Goal: Navigation & Orientation: Find specific page/section

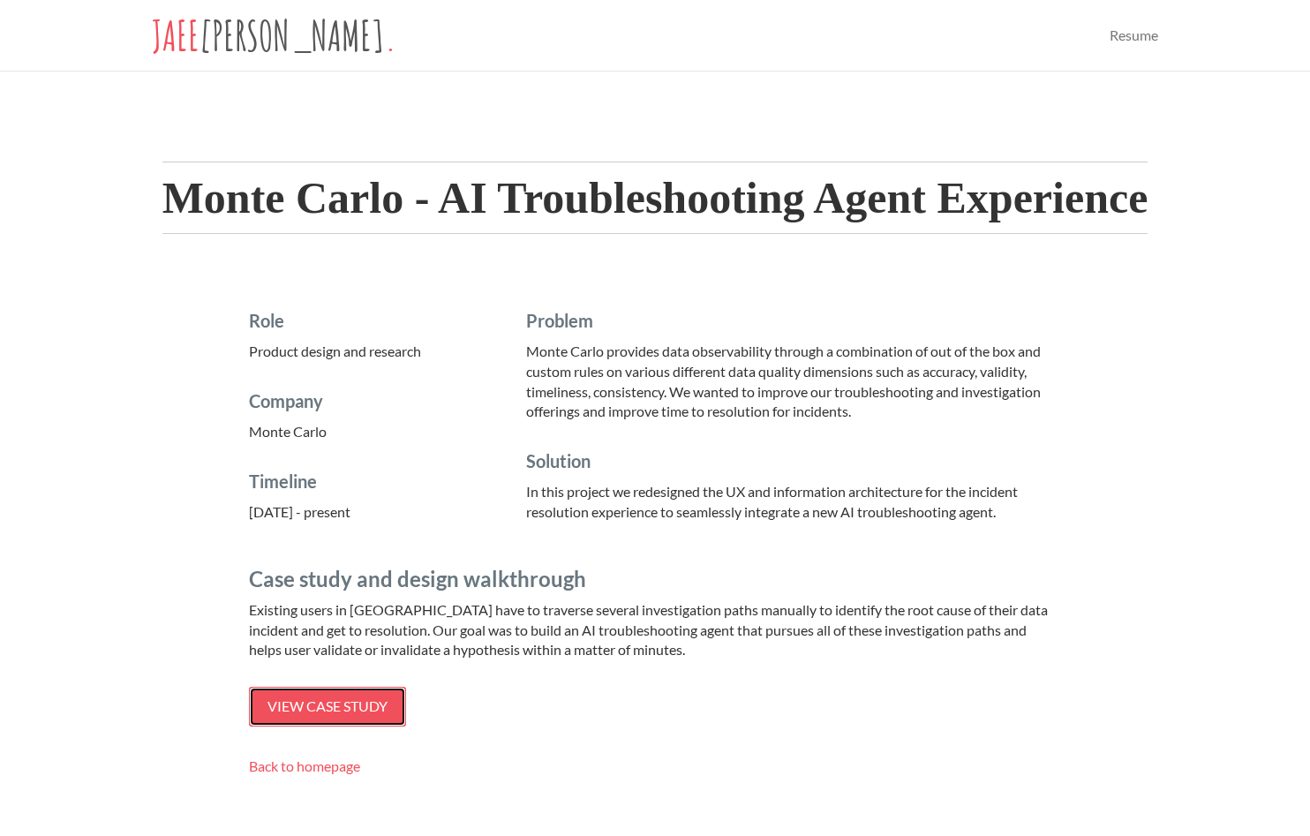
click at [316, 705] on span "View case study" at bounding box center [328, 706] width 120 height 17
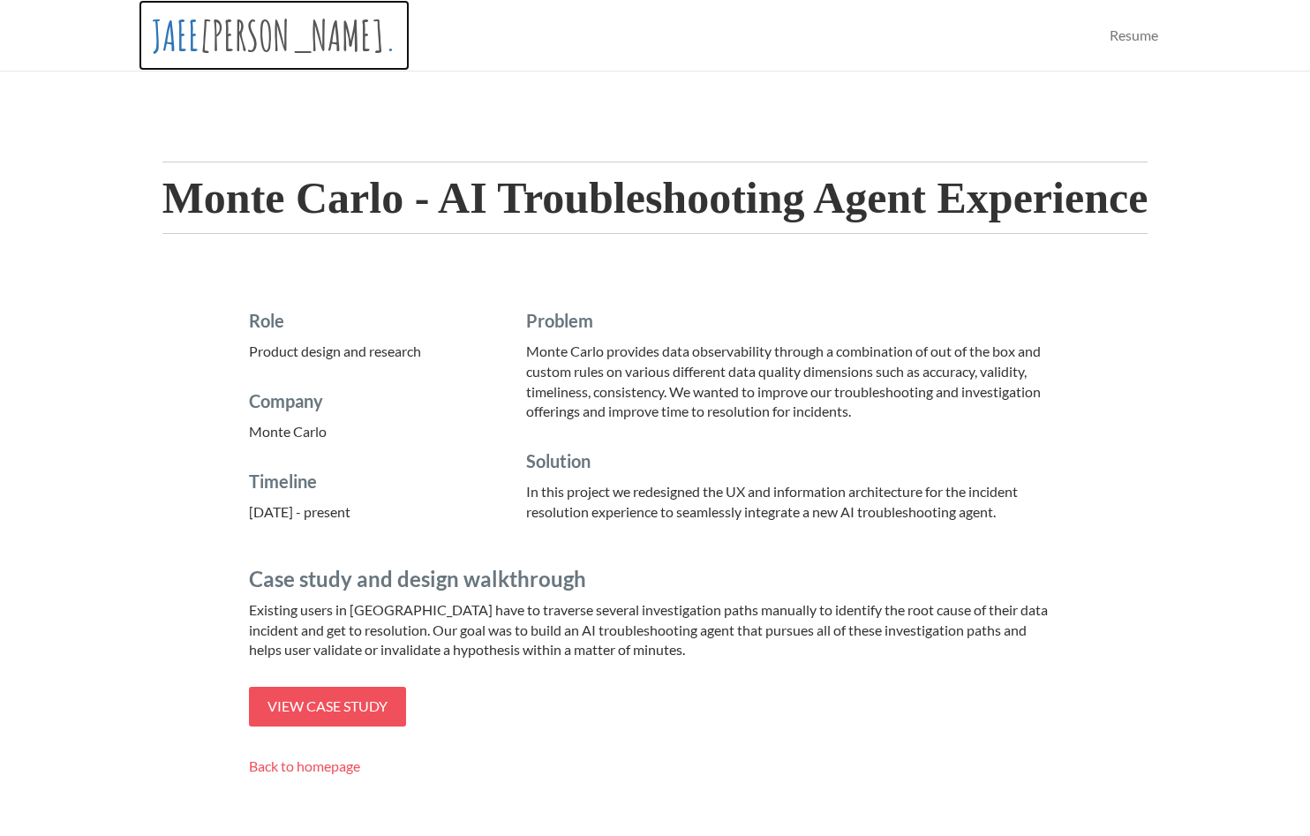
click at [233, 17] on span "[PERSON_NAME]" at bounding box center [292, 35] width 185 height 51
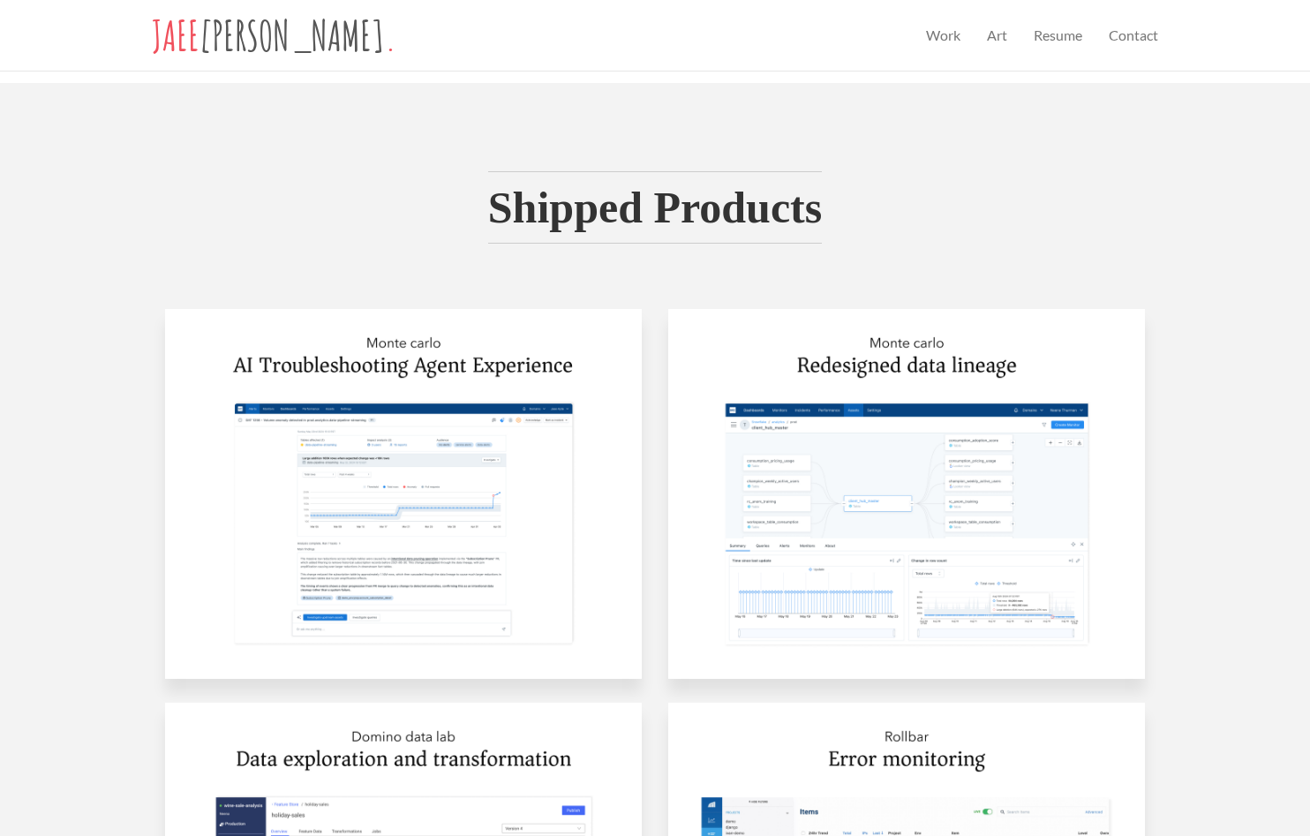
scroll to position [665, 0]
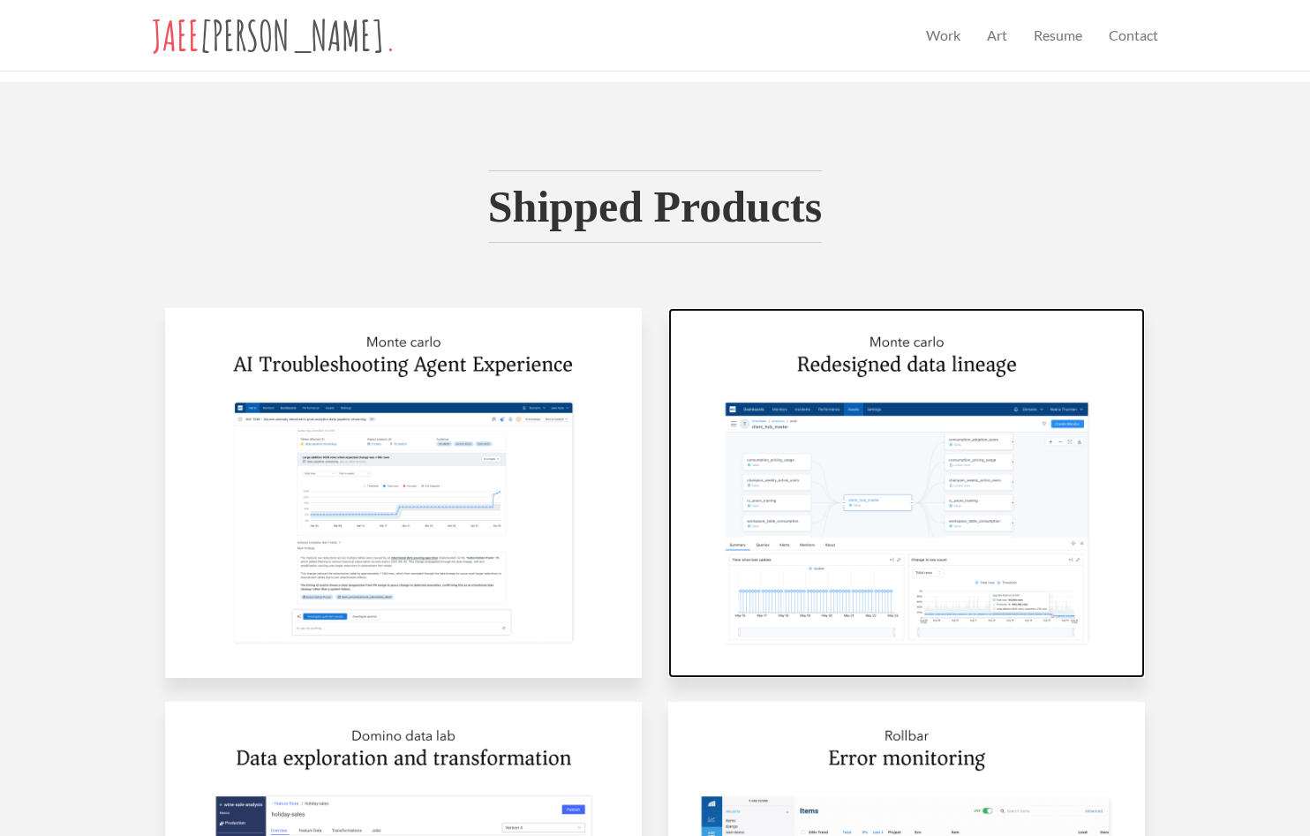
click at [932, 499] on img at bounding box center [906, 493] width 477 height 370
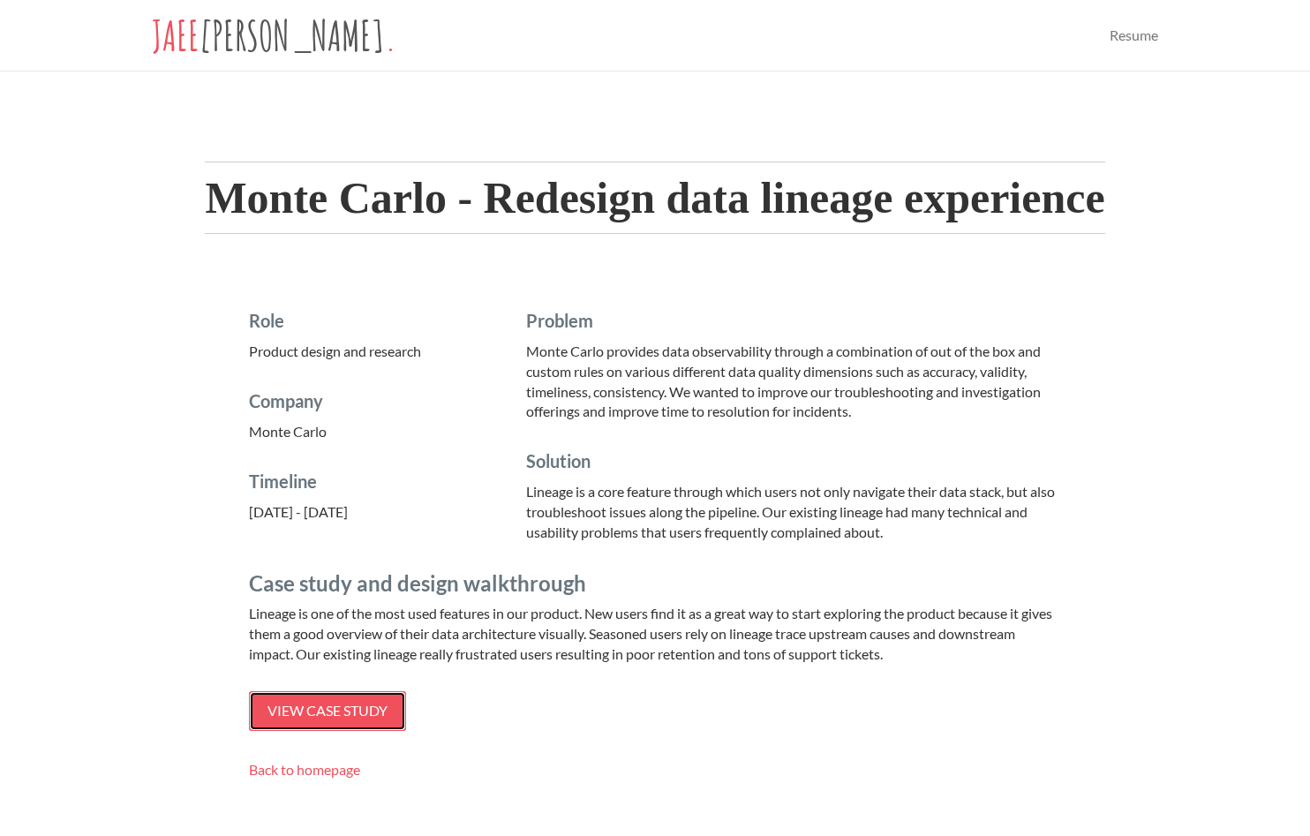
click at [393, 707] on link "View case study" at bounding box center [327, 711] width 157 height 40
